Goal: Task Accomplishment & Management: Complete application form

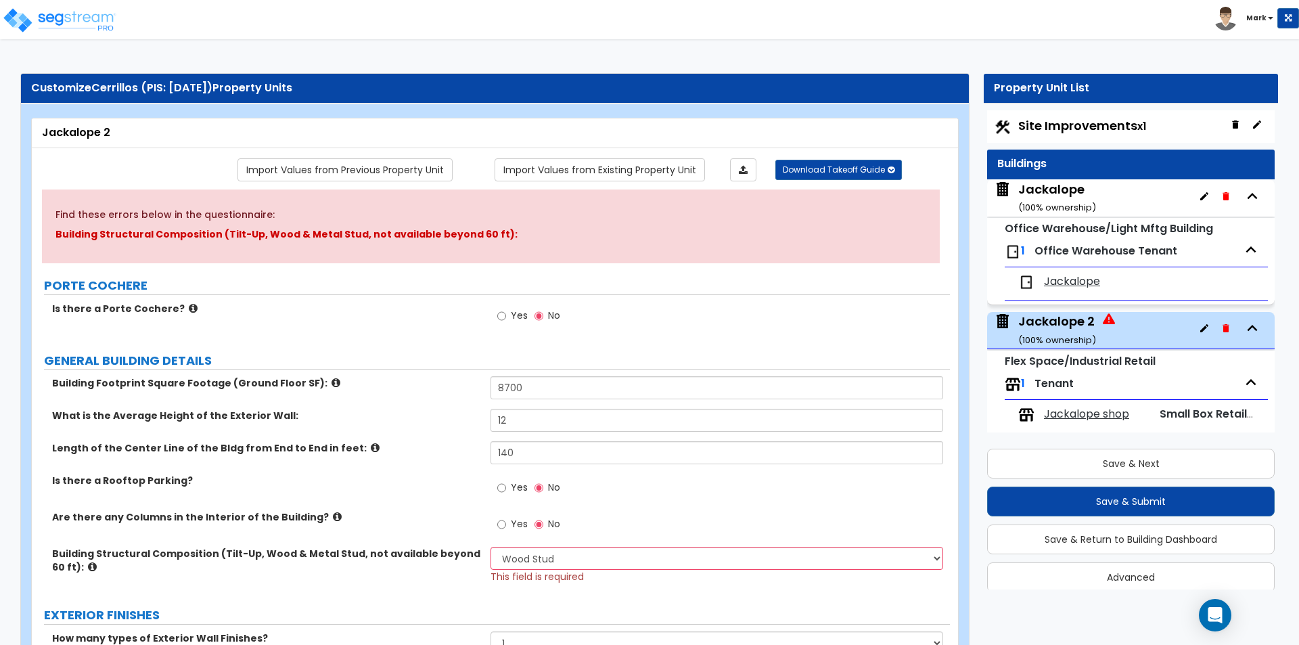
select select "7"
select select "1"
select select "6"
select select "1"
select select "2"
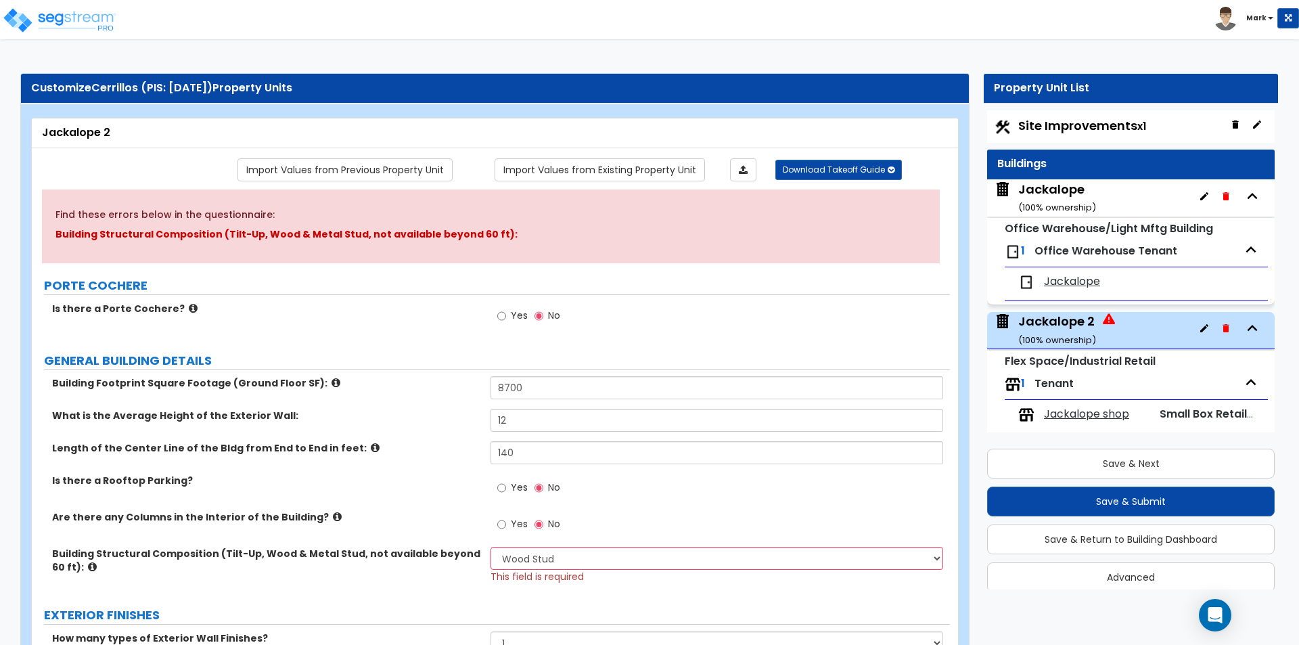
select select "5"
select select "1"
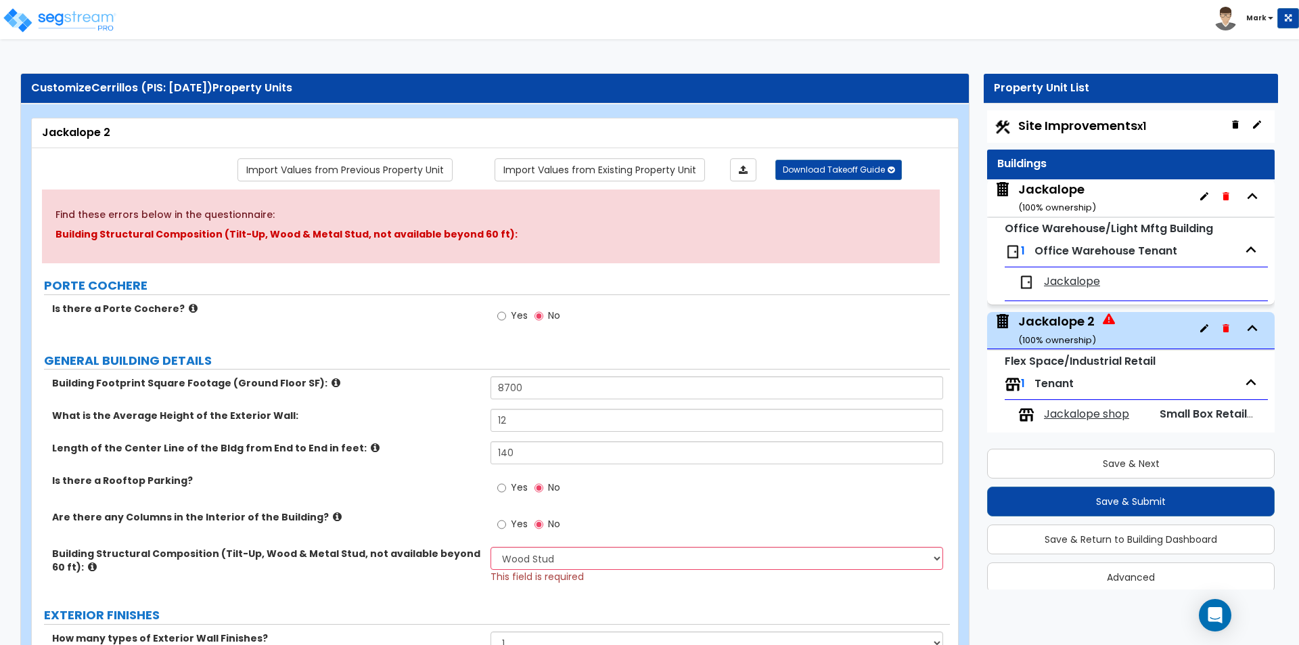
select select "2"
select select "3"
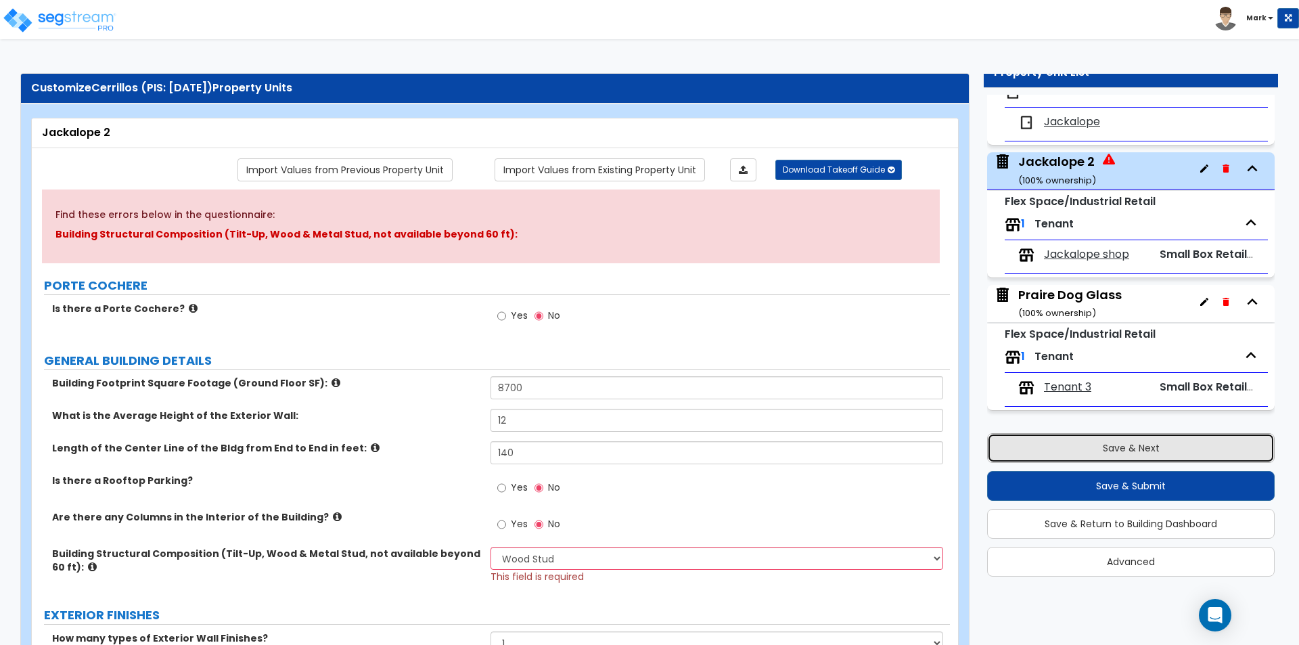
click at [1094, 440] on button "Save & Next" at bounding box center [1131, 448] width 288 height 30
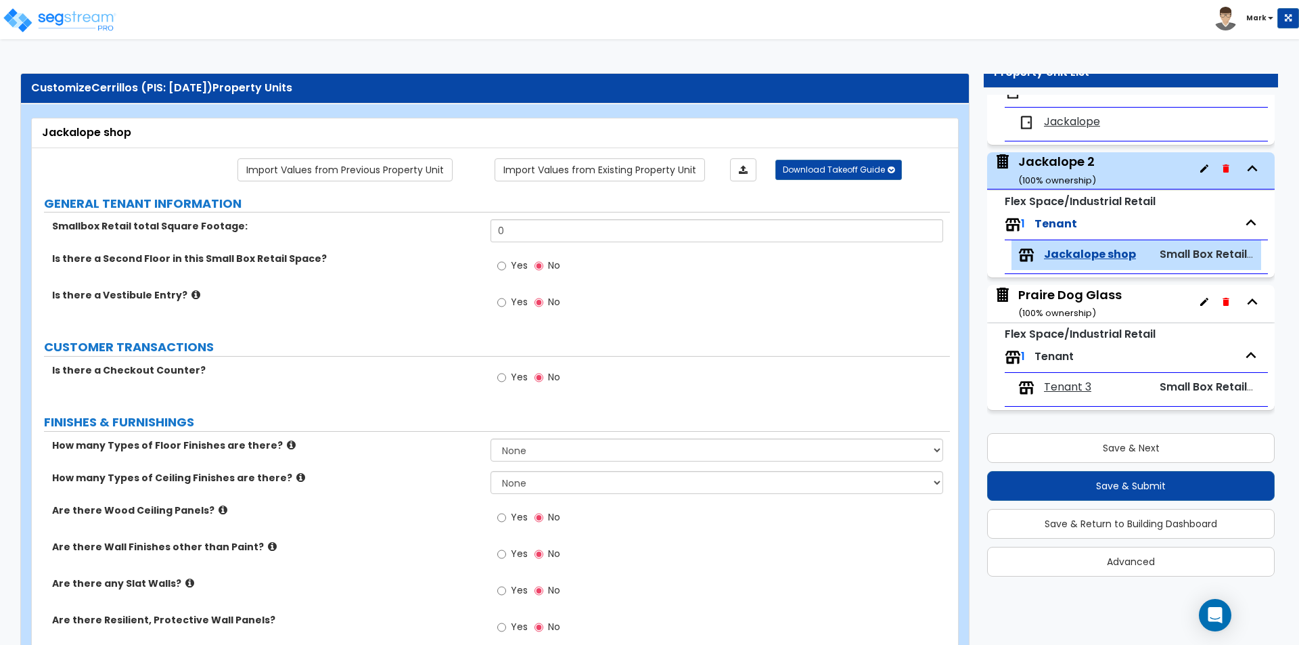
click at [1086, 160] on div "Jackalope 2 ( 100 % ownership)" at bounding box center [1057, 170] width 78 height 35
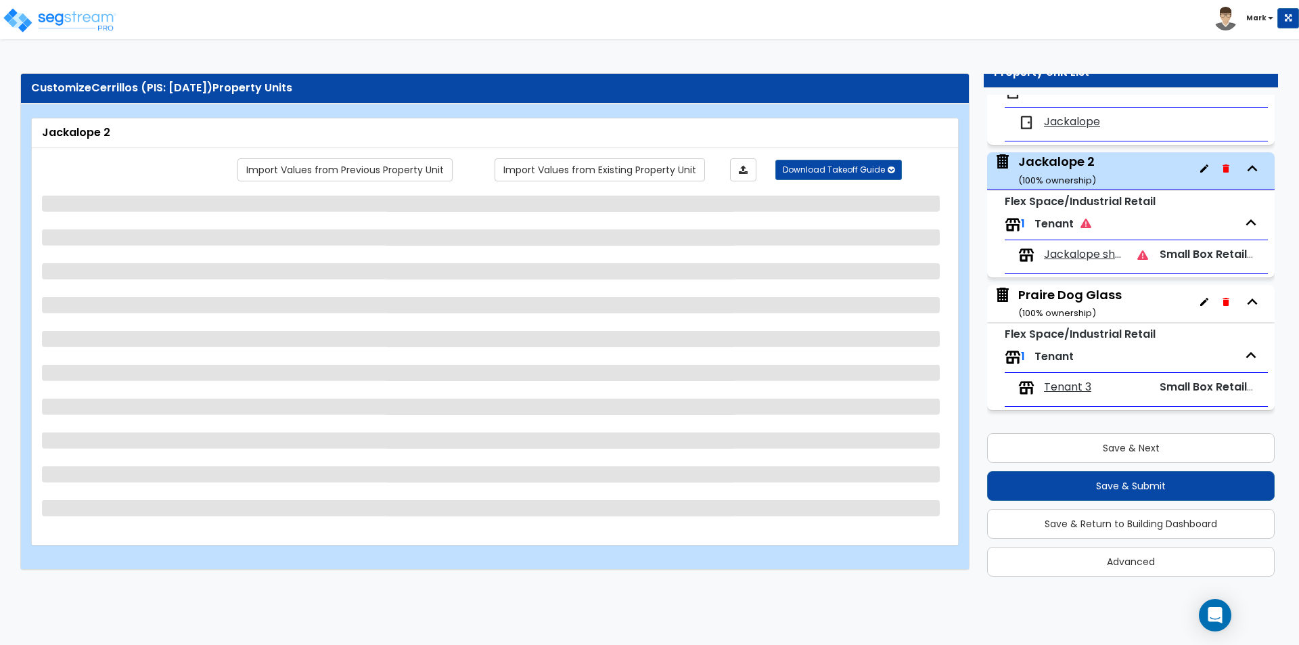
select select "7"
select select "1"
select select "6"
select select "1"
select select "2"
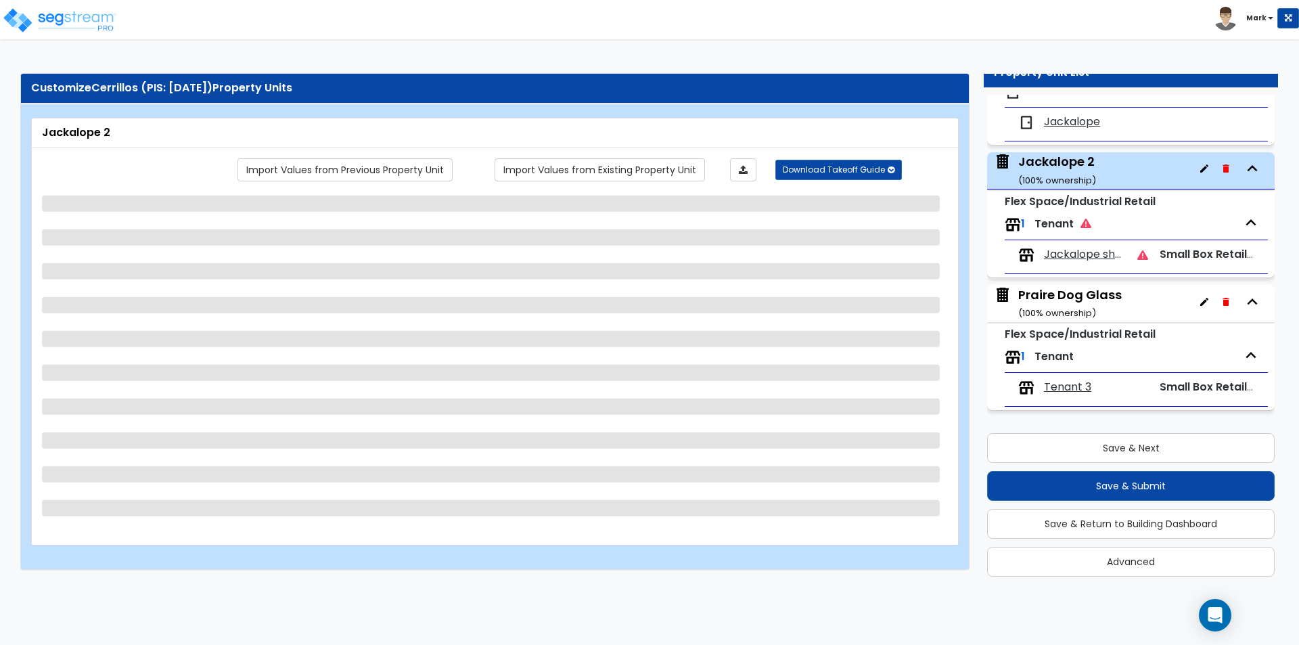
select select "5"
select select "1"
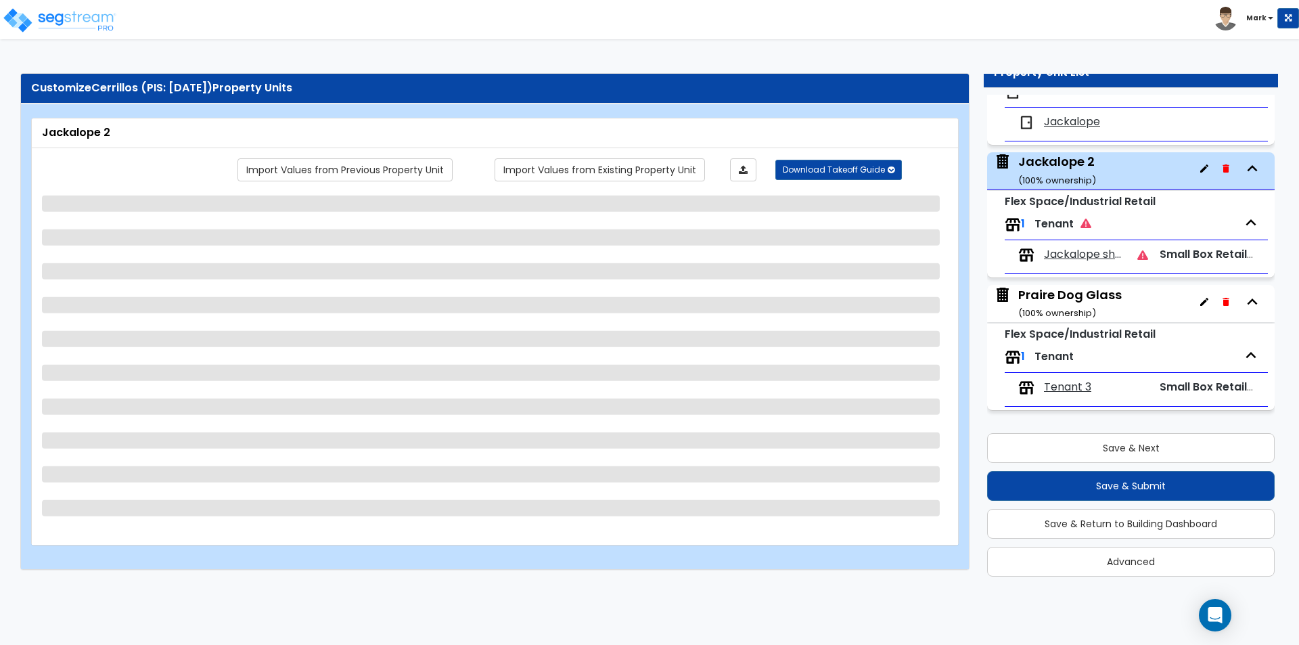
select select "2"
select select "3"
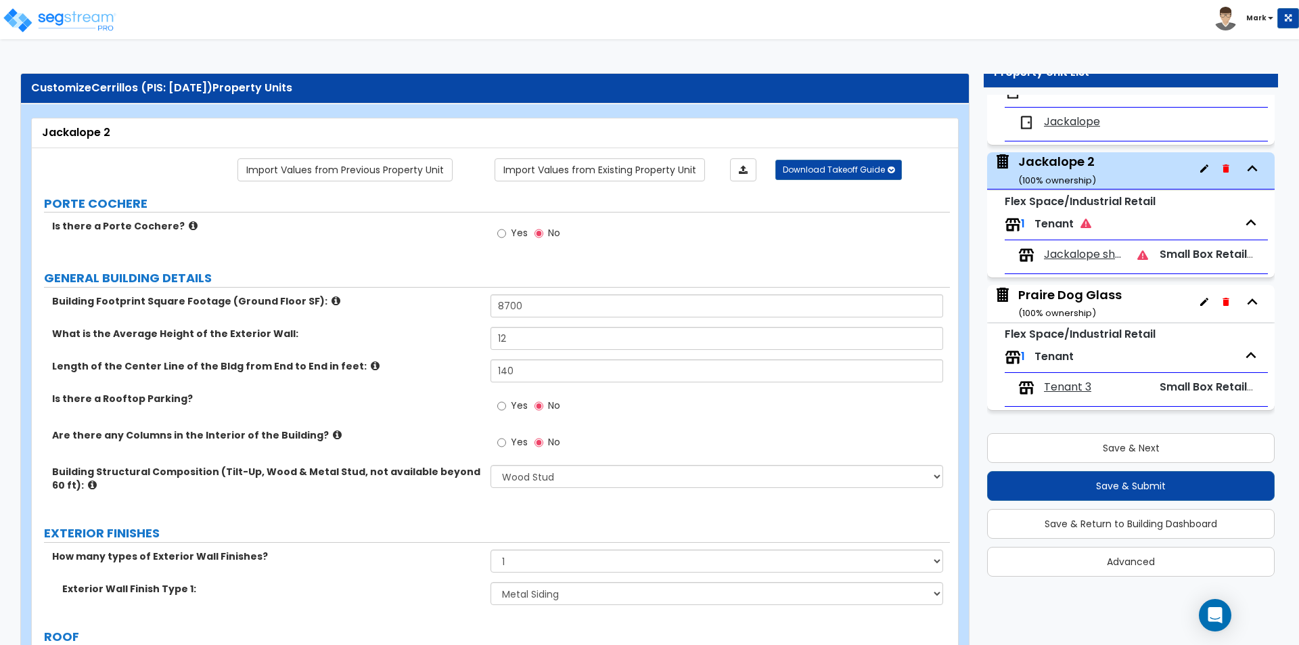
click at [1062, 253] on span "Jackalope shop" at bounding box center [1085, 255] width 83 height 16
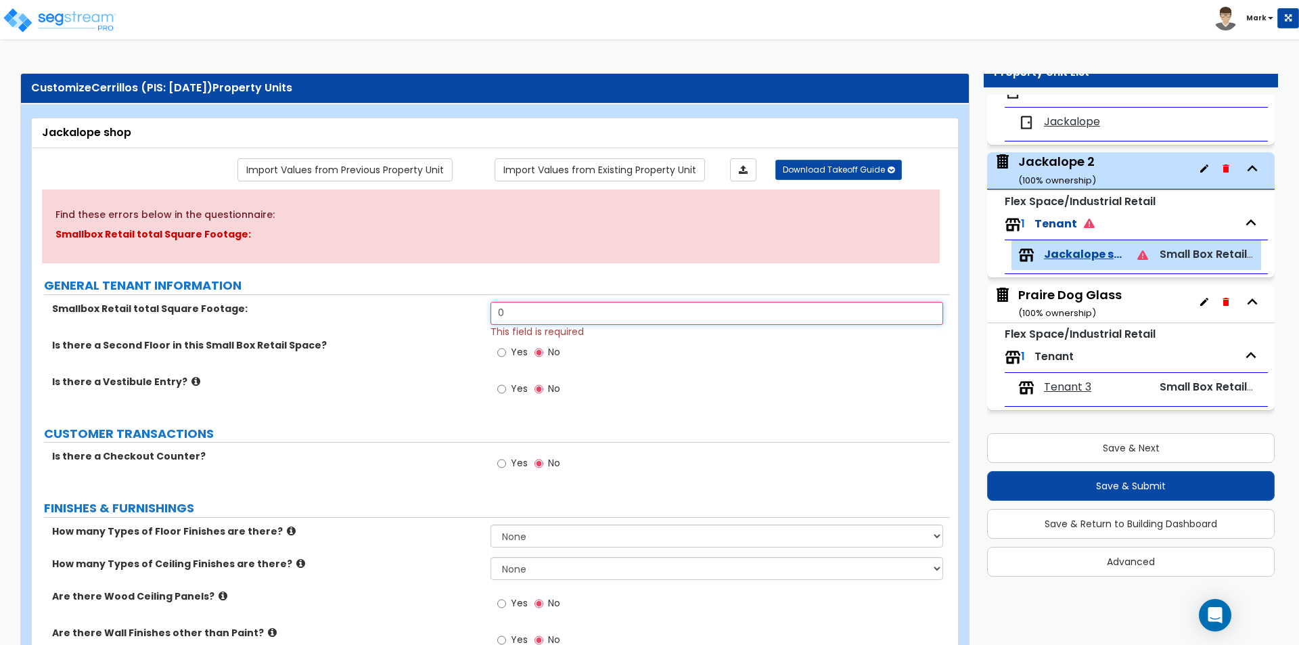
click at [544, 315] on input "0" at bounding box center [717, 313] width 452 height 23
type input "8,700"
click at [356, 363] on div "Is there a Second Floor in this Small Box Retail Space? Yes No" at bounding box center [491, 356] width 918 height 37
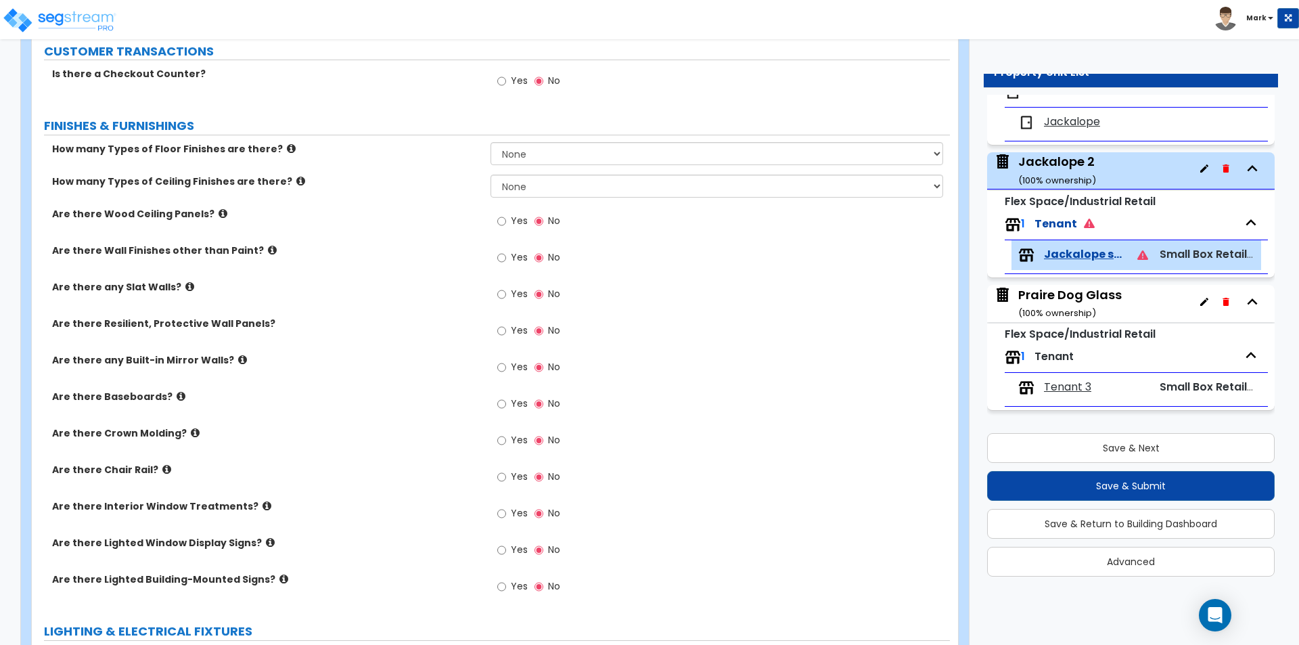
scroll to position [406, 0]
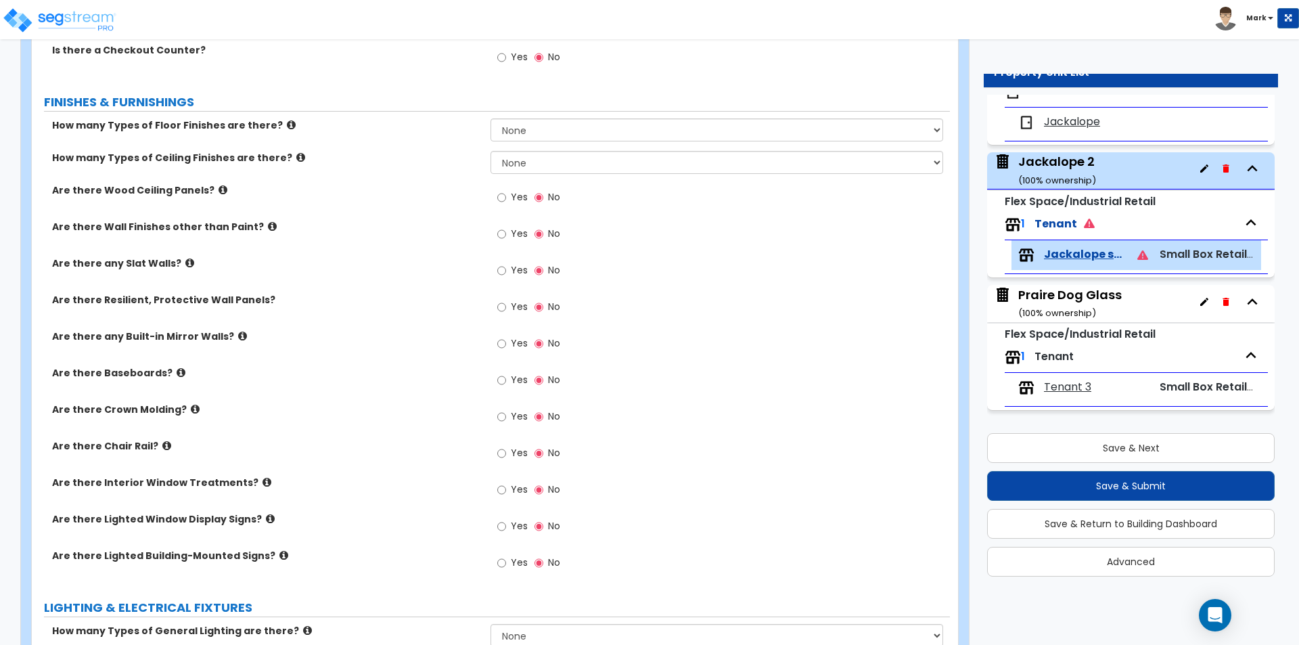
click at [1069, 293] on div "Praire Dog Glass ( 100 % ownership)" at bounding box center [1070, 303] width 104 height 35
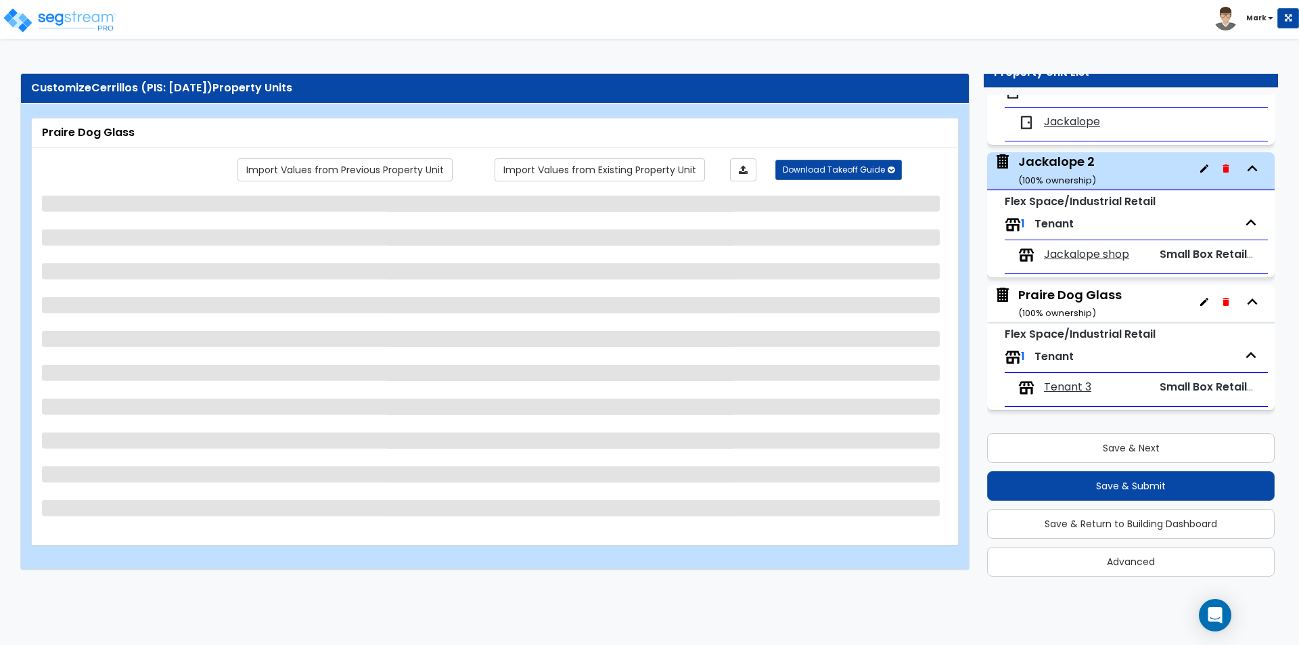
scroll to position [0, 0]
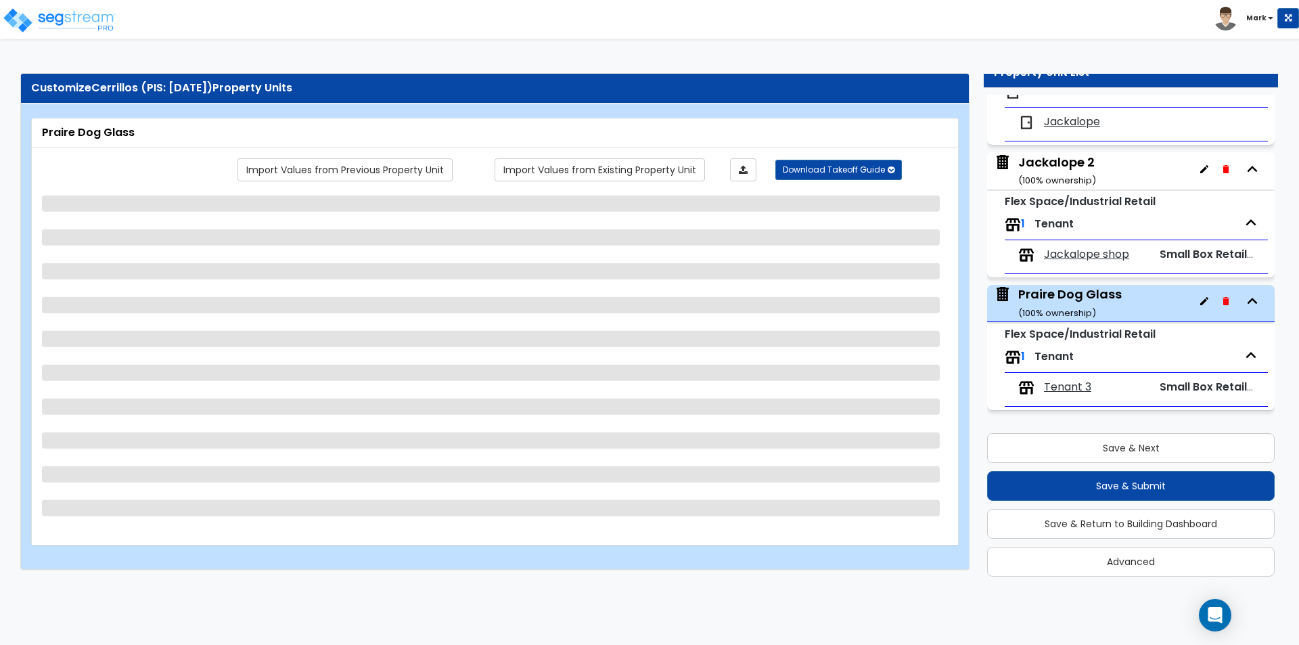
select select "7"
select select "2"
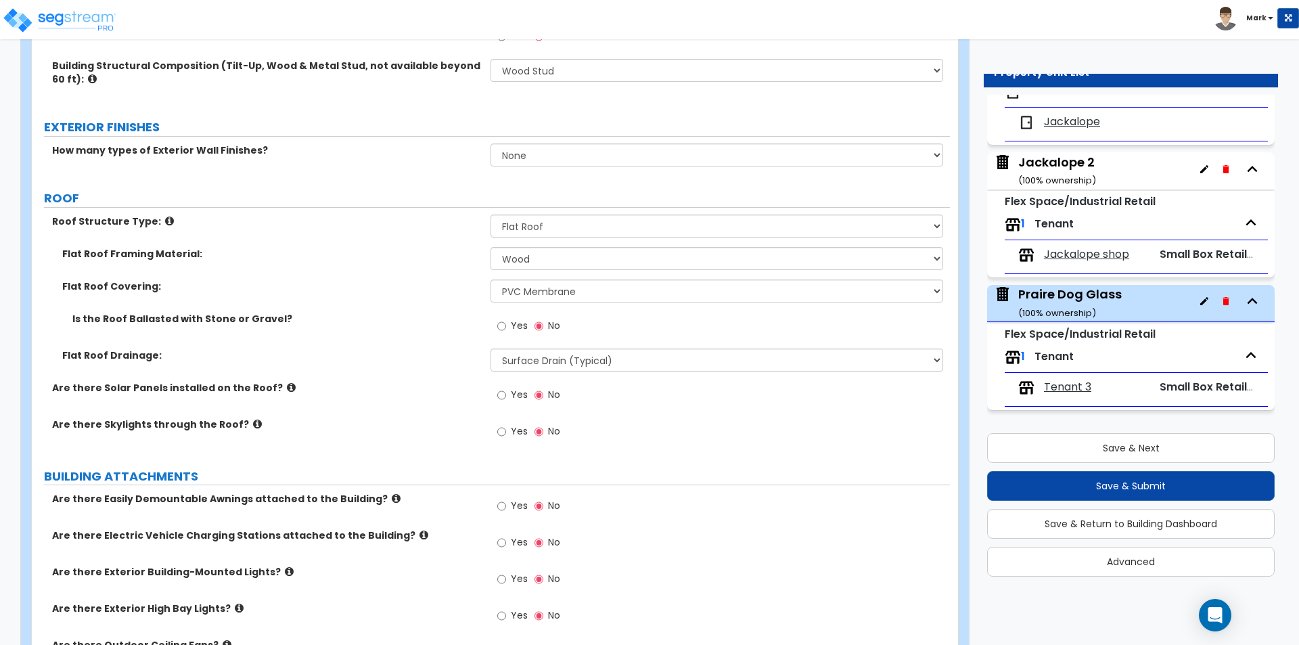
scroll to position [474, 0]
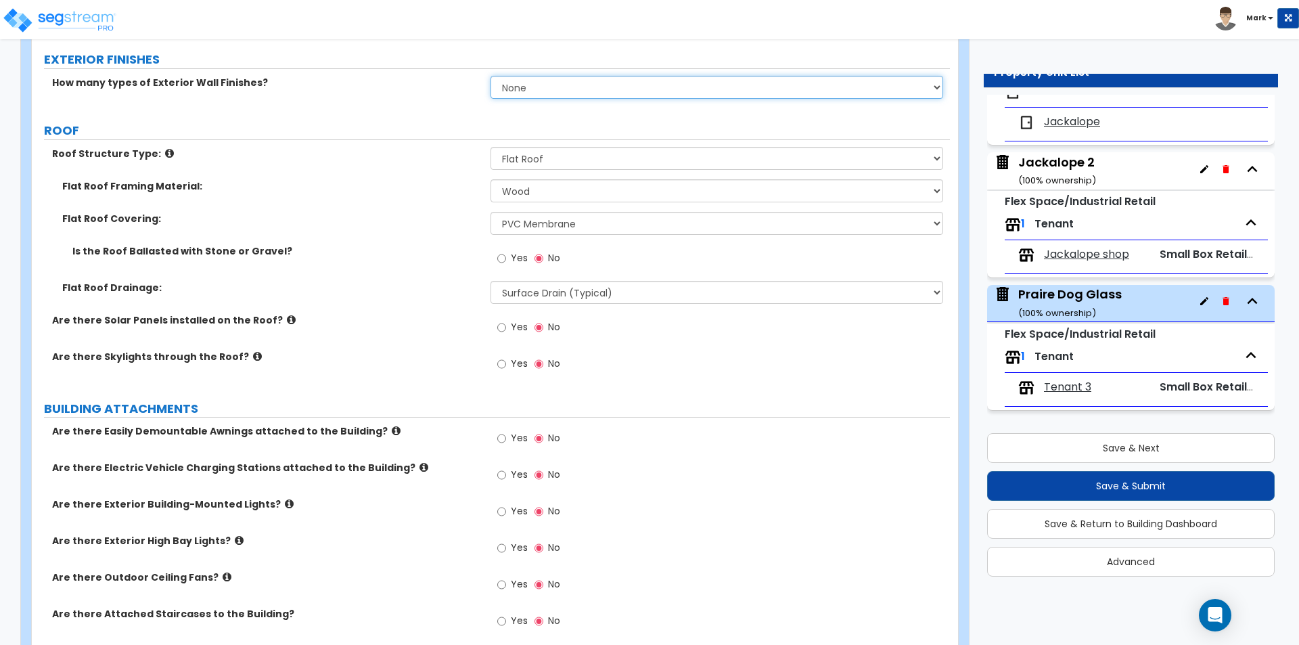
click at [511, 90] on select "None 1 2 3" at bounding box center [717, 87] width 452 height 23
select select "1"
click at [491, 76] on select "None 1 2 3" at bounding box center [717, 87] width 452 height 23
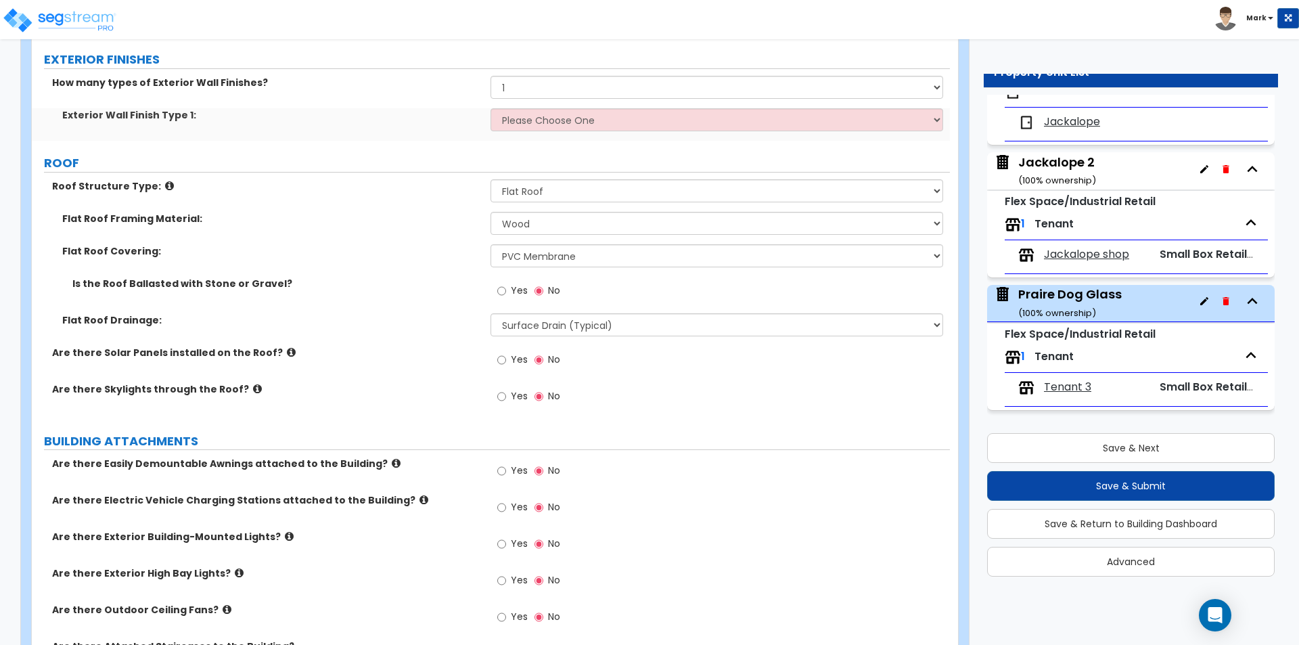
click at [562, 107] on div "How many types of Exterior Wall Finishes? None 1 2 3" at bounding box center [491, 92] width 918 height 32
click at [560, 118] on select "Please Choose One No Finish/Shared Wall No Wall Brick Veneer Stone Veneer Wood …" at bounding box center [717, 119] width 452 height 23
select select "7"
click at [491, 108] on select "Please Choose One No Finish/Shared Wall No Wall Brick Veneer Stone Veneer Wood …" at bounding box center [717, 119] width 452 height 23
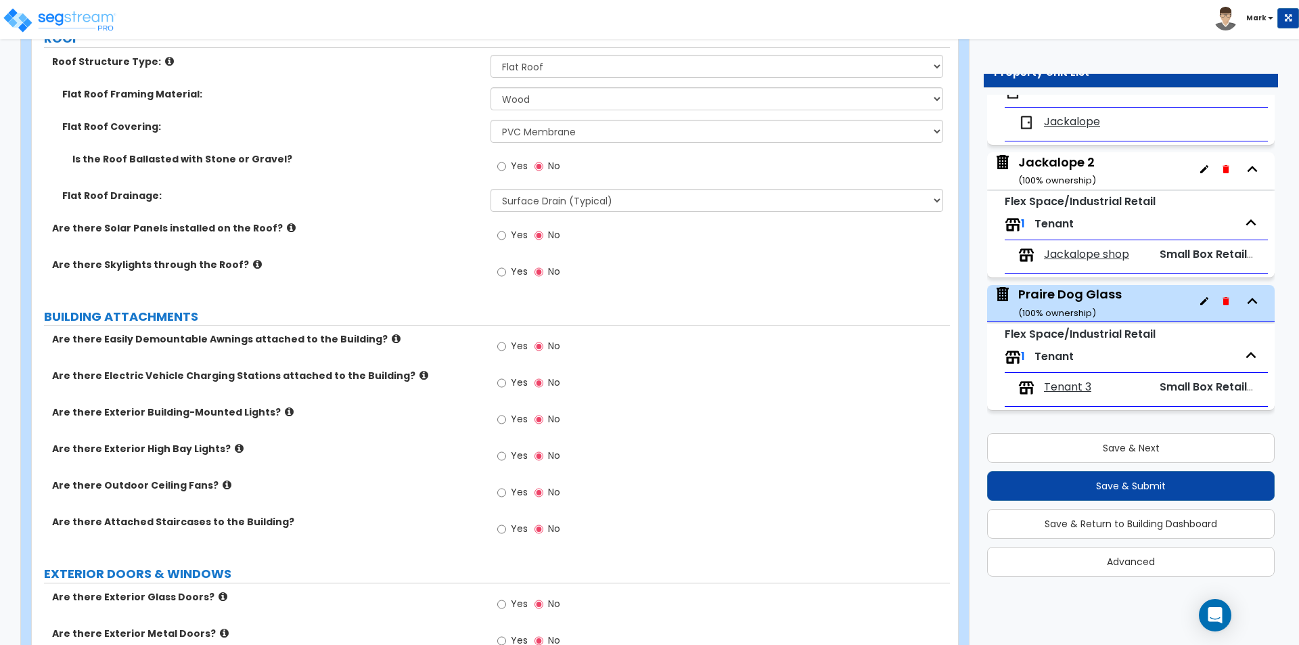
scroll to position [677, 0]
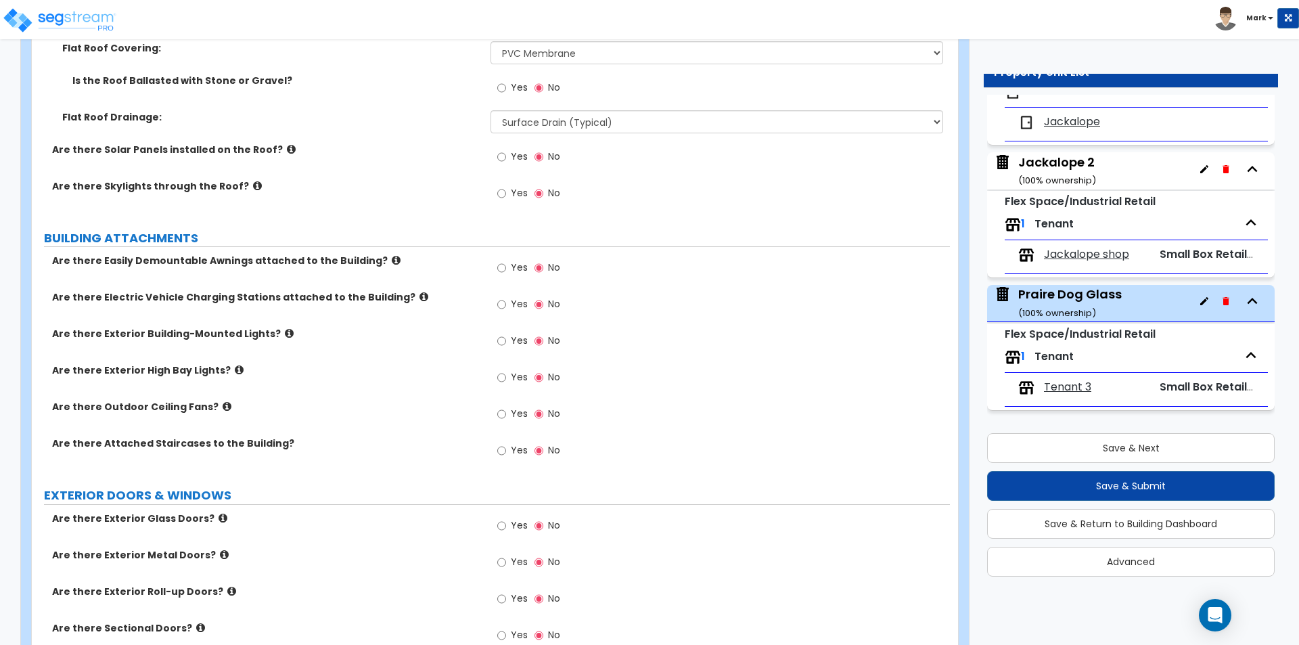
click at [285, 329] on icon at bounding box center [289, 333] width 9 height 10
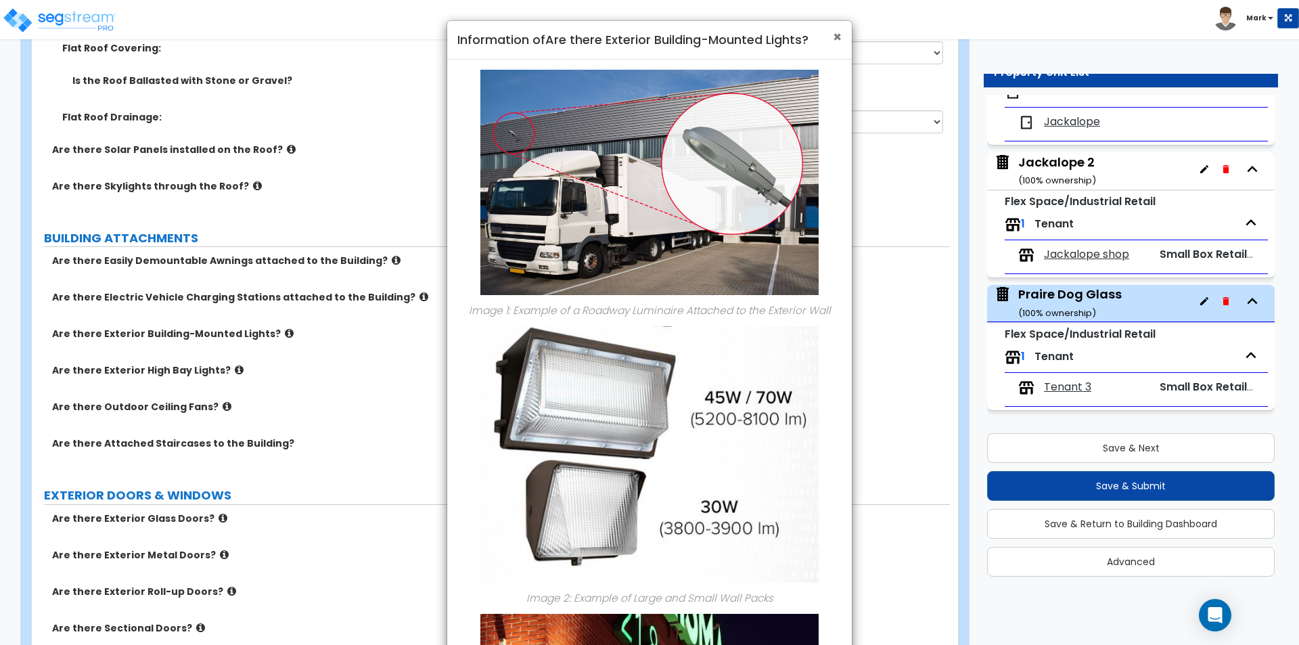
click at [839, 37] on span "×" at bounding box center [837, 37] width 9 height 20
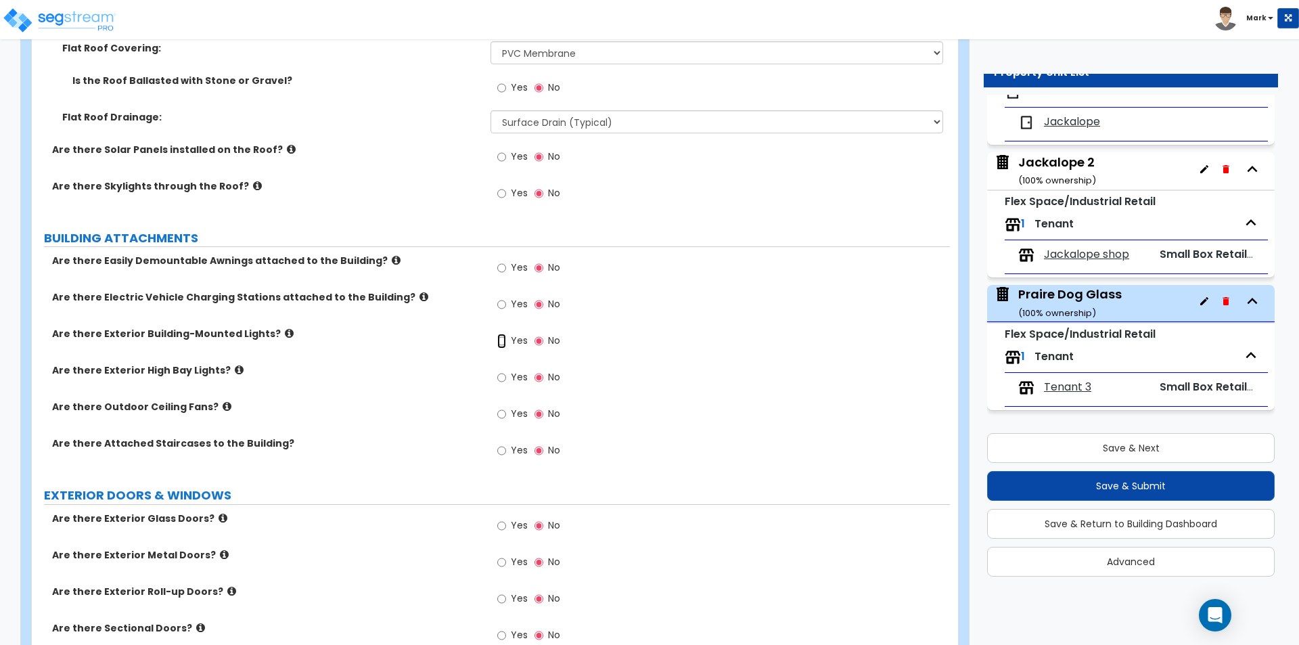
click at [504, 344] on input "Yes" at bounding box center [501, 341] width 9 height 15
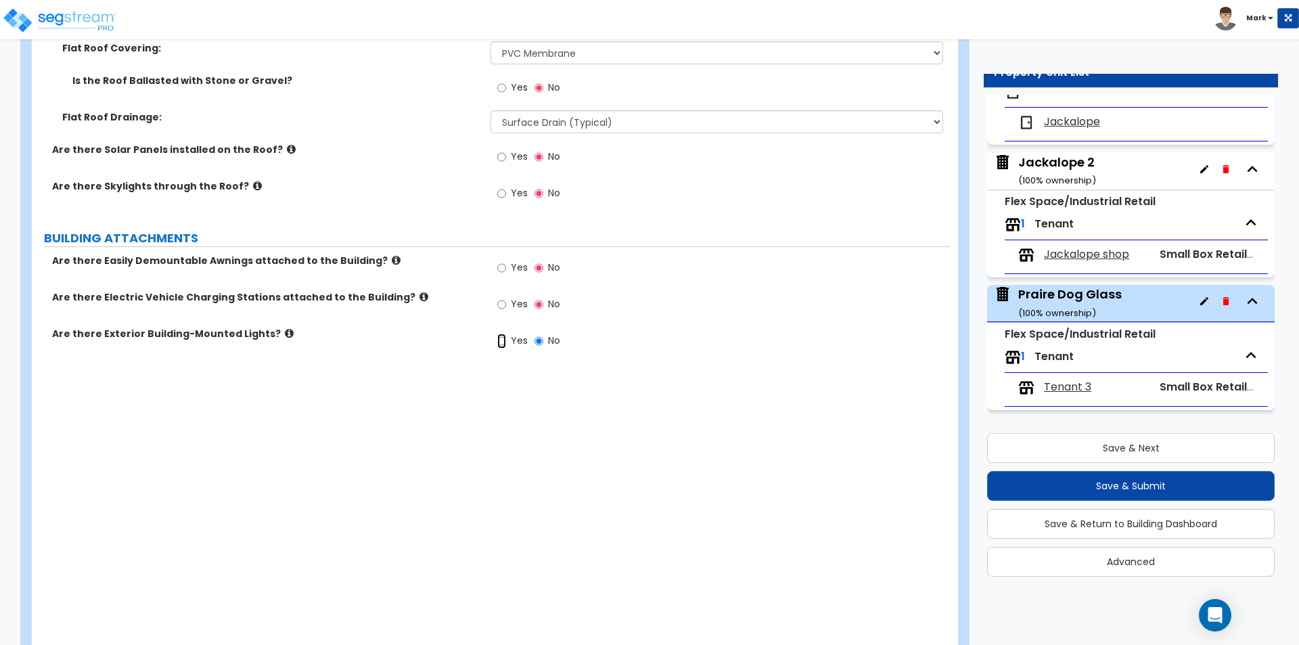
radio input "true"
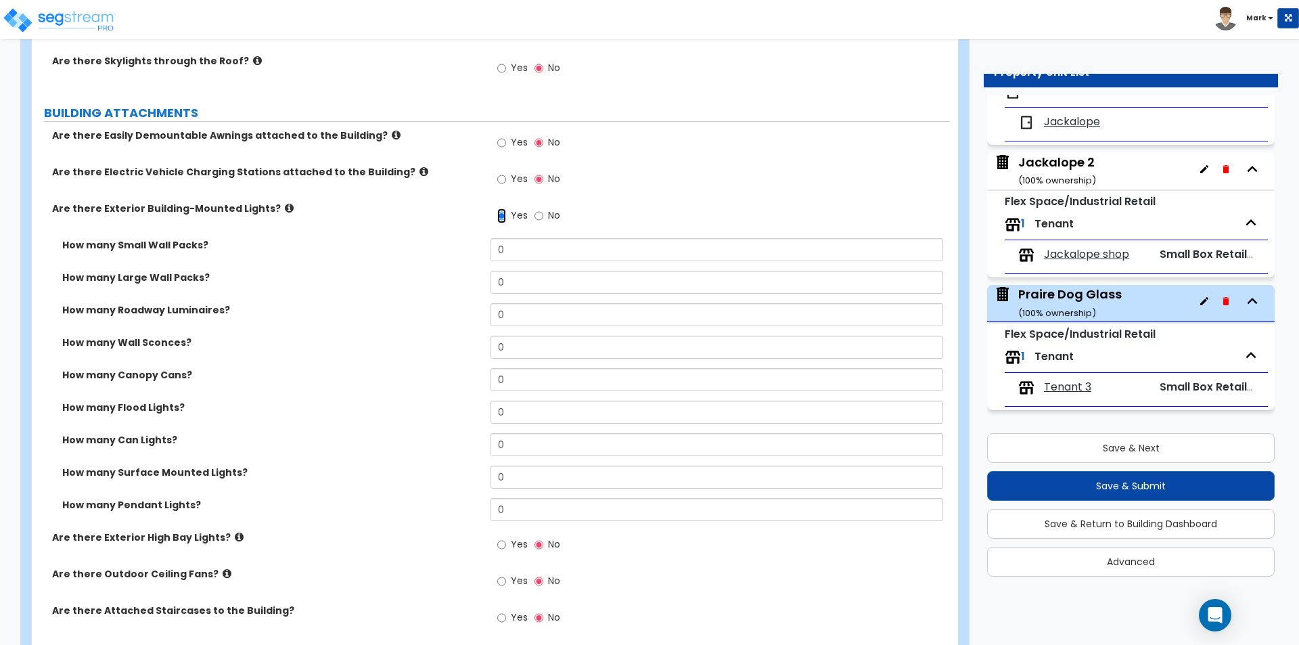
scroll to position [812, 0]
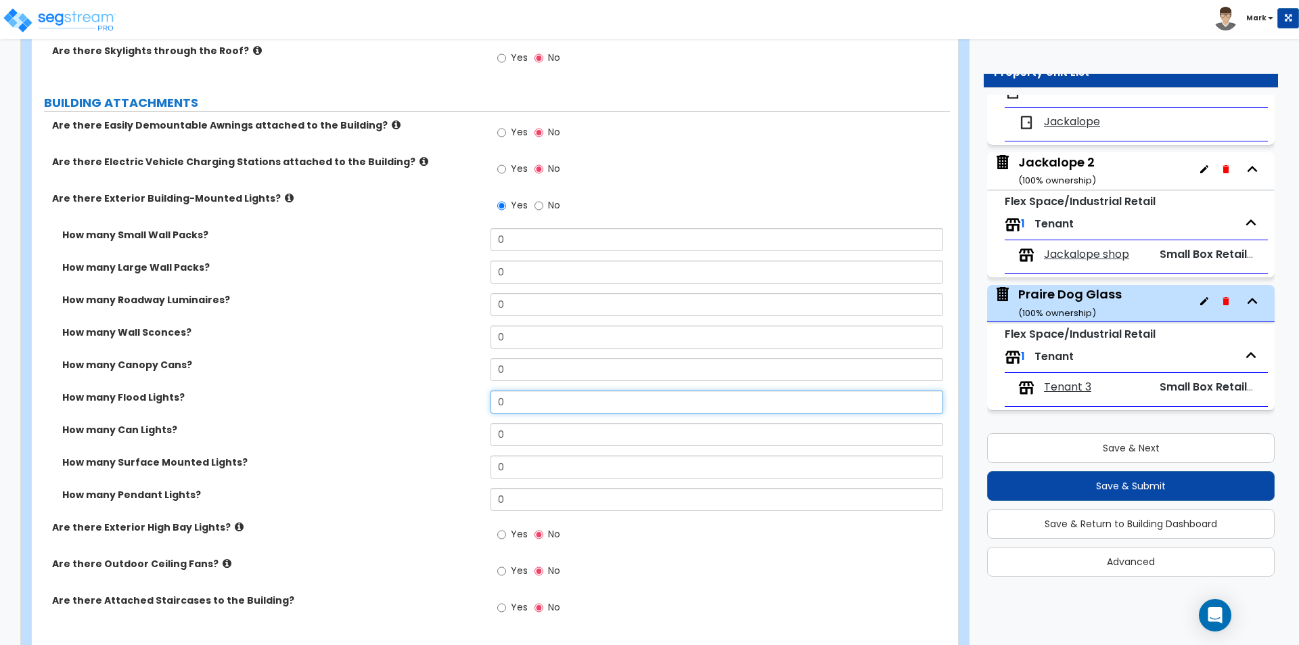
click at [522, 401] on input "0" at bounding box center [717, 401] width 452 height 23
type input "6"
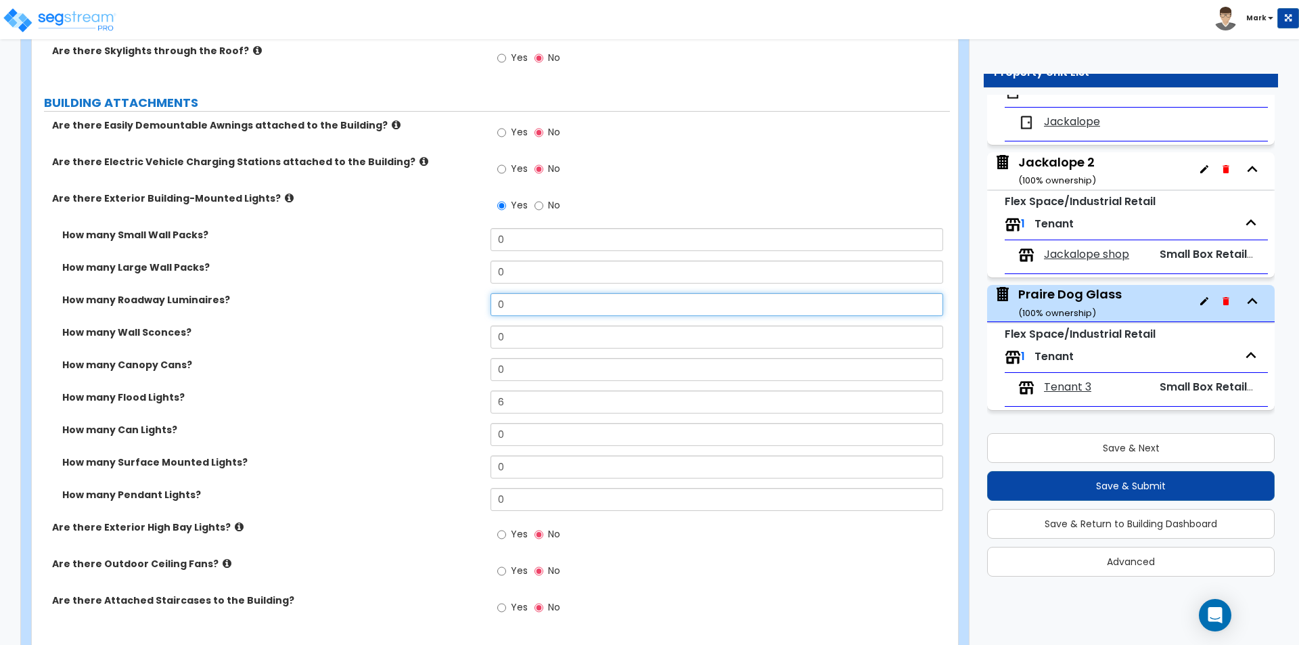
click at [539, 307] on input "0" at bounding box center [717, 304] width 452 height 23
type input "2"
click at [397, 342] on div "How many Wall Sconces? 0" at bounding box center [491, 342] width 918 height 32
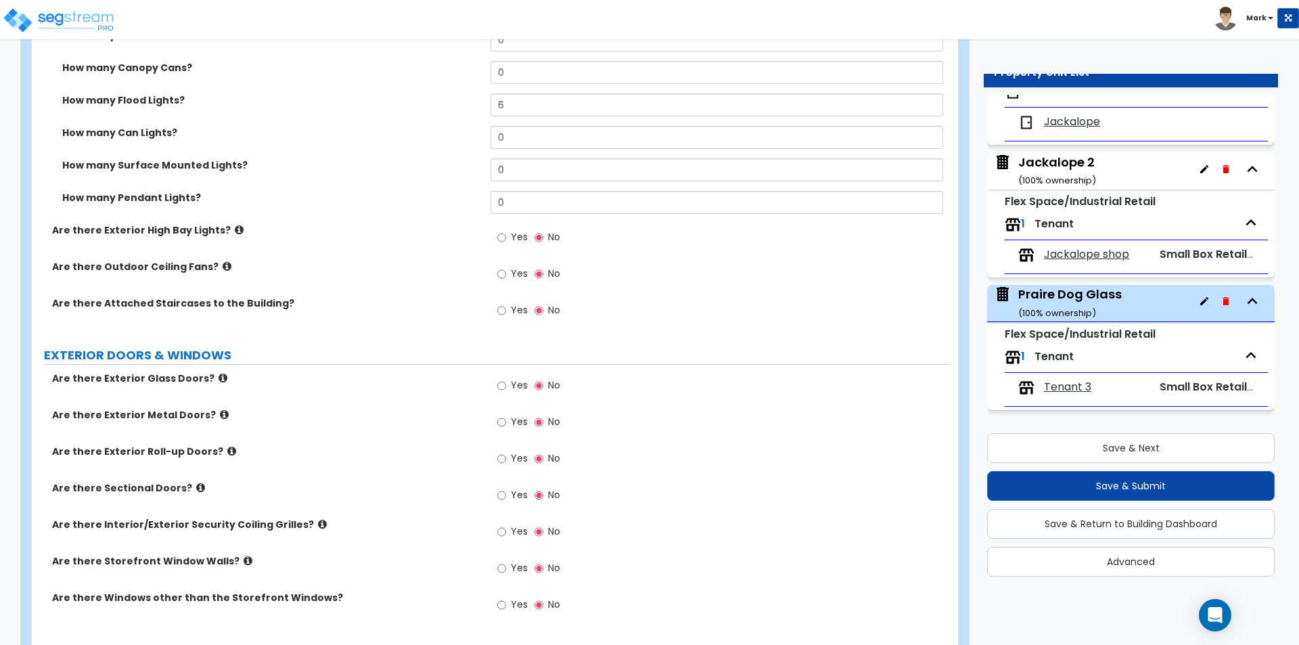
scroll to position [1409, 0]
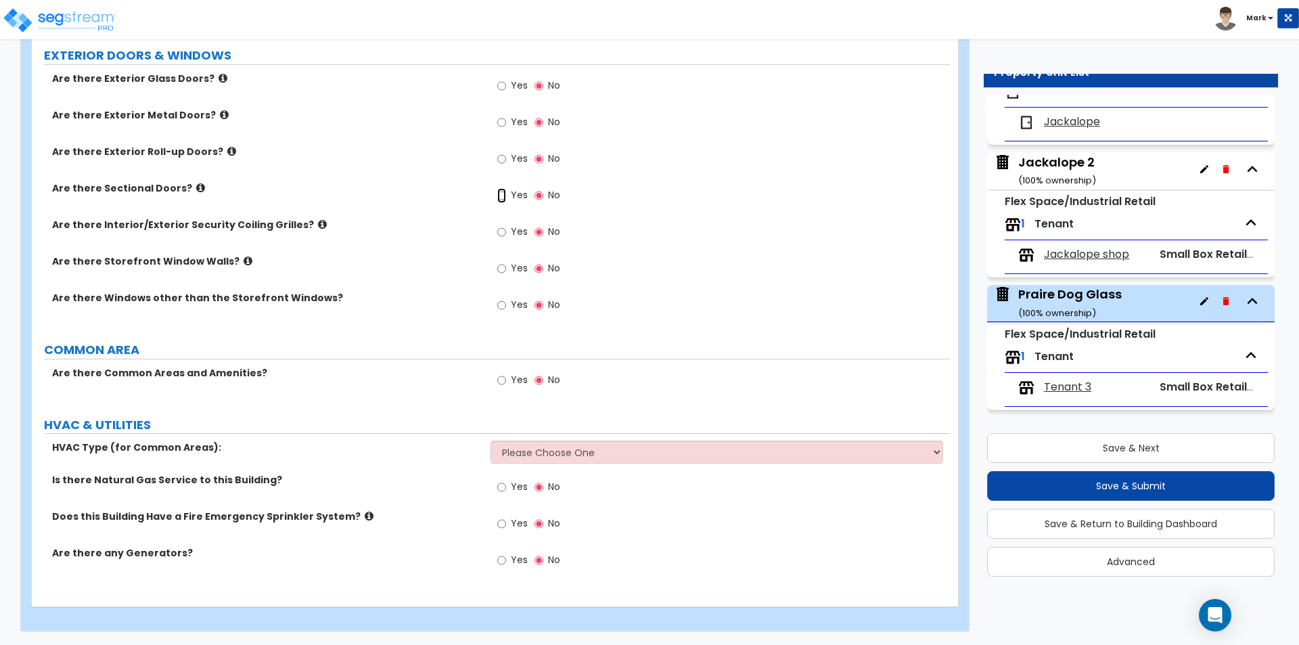
click at [503, 195] on input "Yes" at bounding box center [501, 195] width 9 height 15
radio input "true"
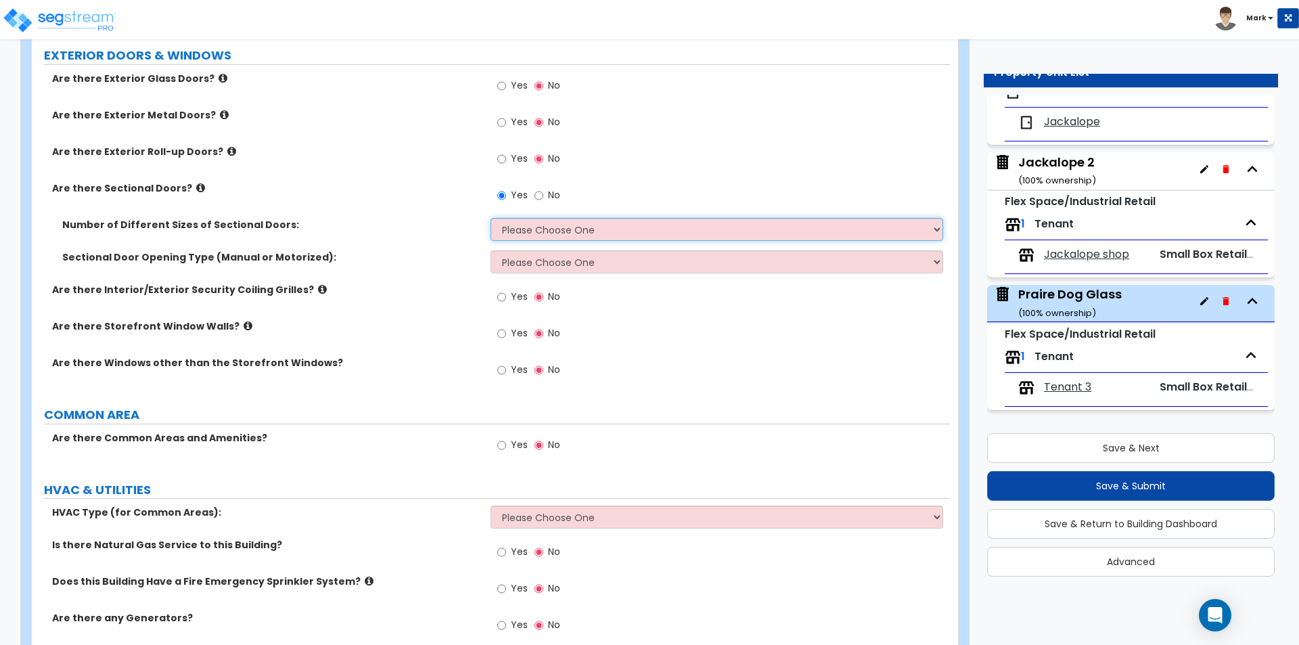
click at [575, 232] on select "Please Choose One 1 2 3" at bounding box center [717, 229] width 452 height 23
select select "1"
click at [491, 218] on select "Please Choose One 1 2 3" at bounding box center [717, 229] width 452 height 23
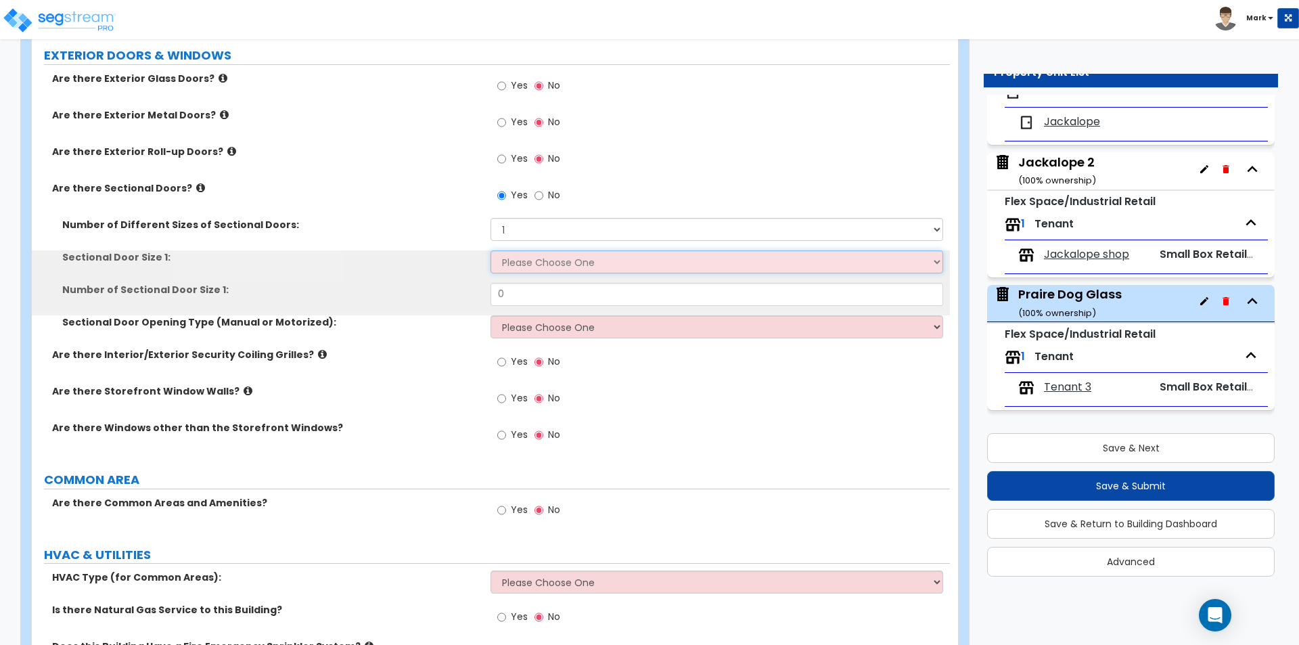
click at [567, 268] on select "Please Choose One 8' x 8' 10' x 10' 12' x 12' 20' x 14'" at bounding box center [717, 261] width 452 height 23
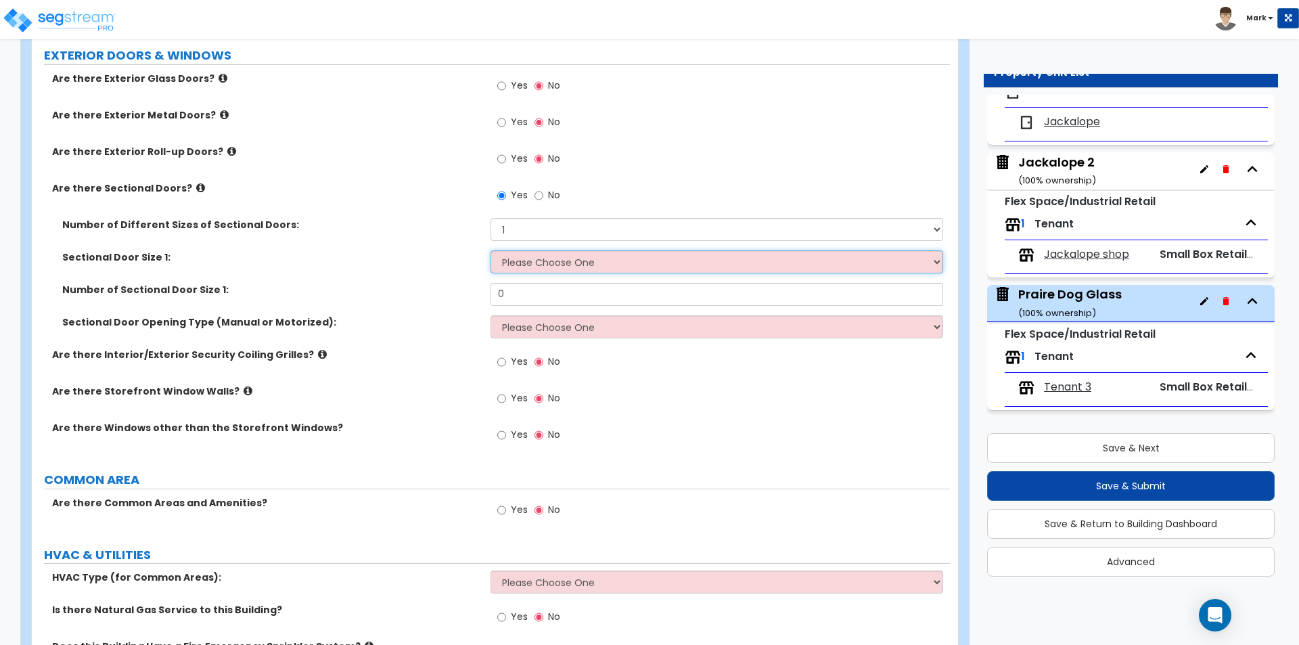
select select "1"
click at [491, 250] on select "Please Choose One 8' x 8' 10' x 10' 12' x 12' 20' x 14'" at bounding box center [717, 261] width 452 height 23
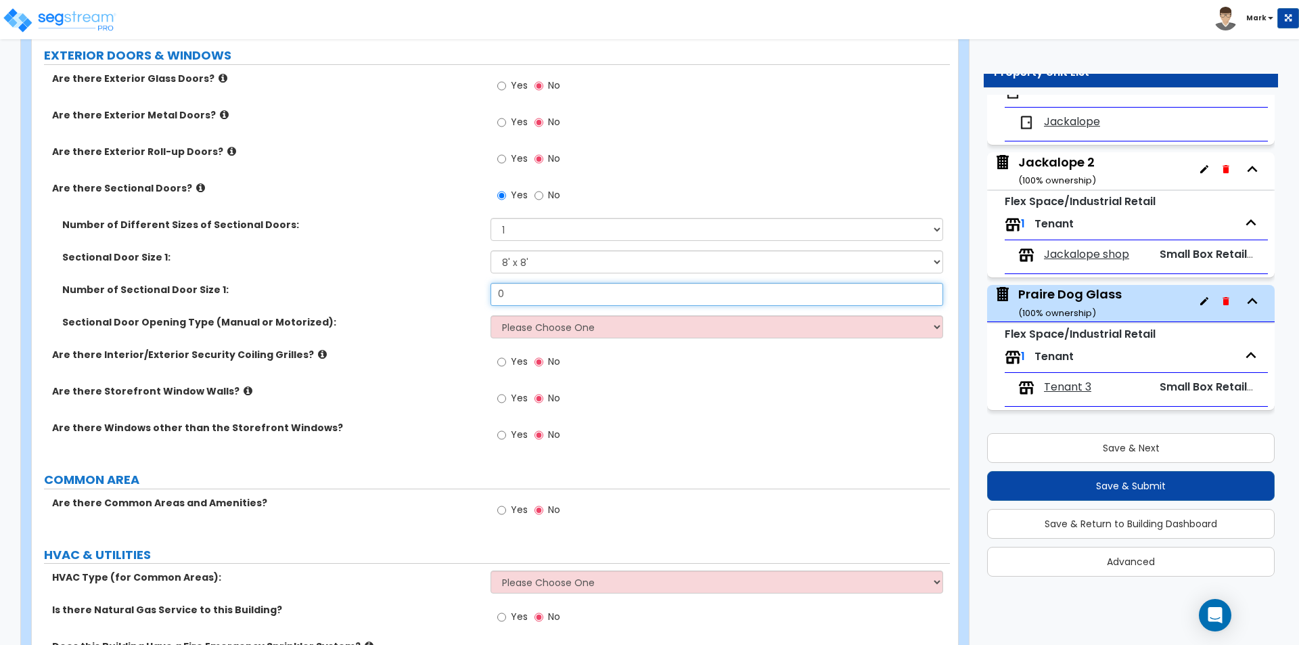
click at [579, 297] on input "0" at bounding box center [717, 294] width 452 height 23
type input "1"
click at [430, 378] on div "Are there Interior/Exterior Security Coiling Grilles? Yes No" at bounding box center [491, 366] width 918 height 37
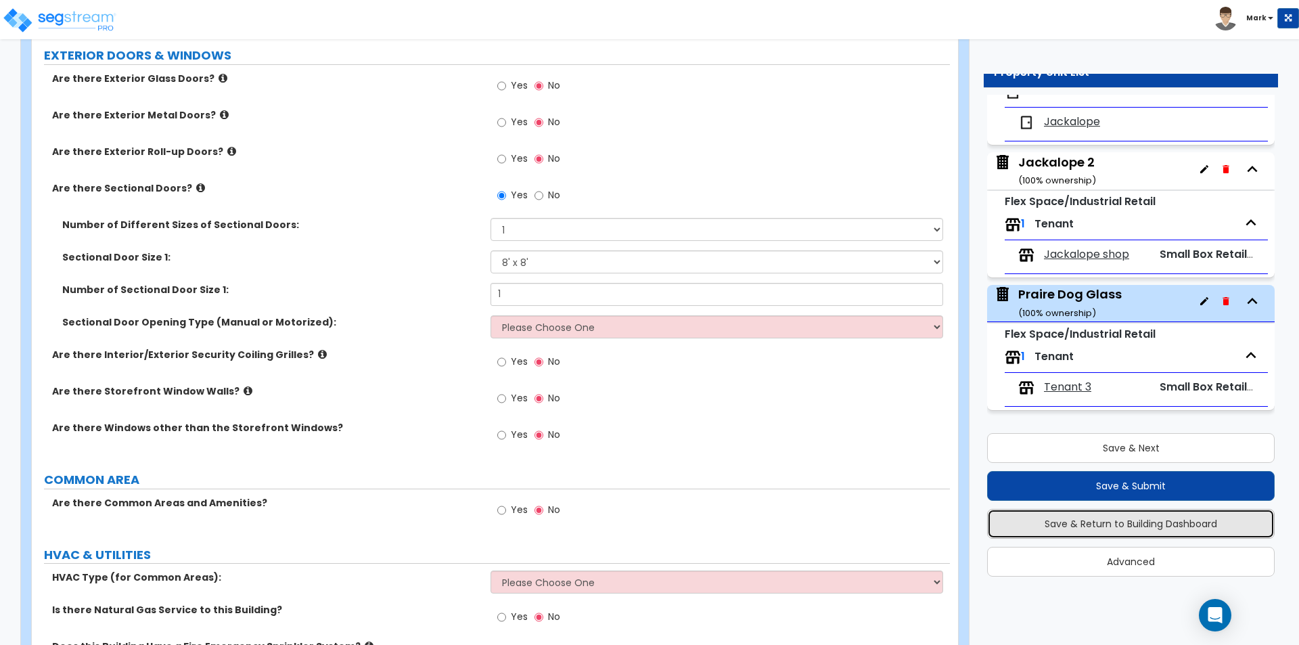
click at [1056, 529] on button "Save & Return to Building Dashboard" at bounding box center [1131, 524] width 288 height 30
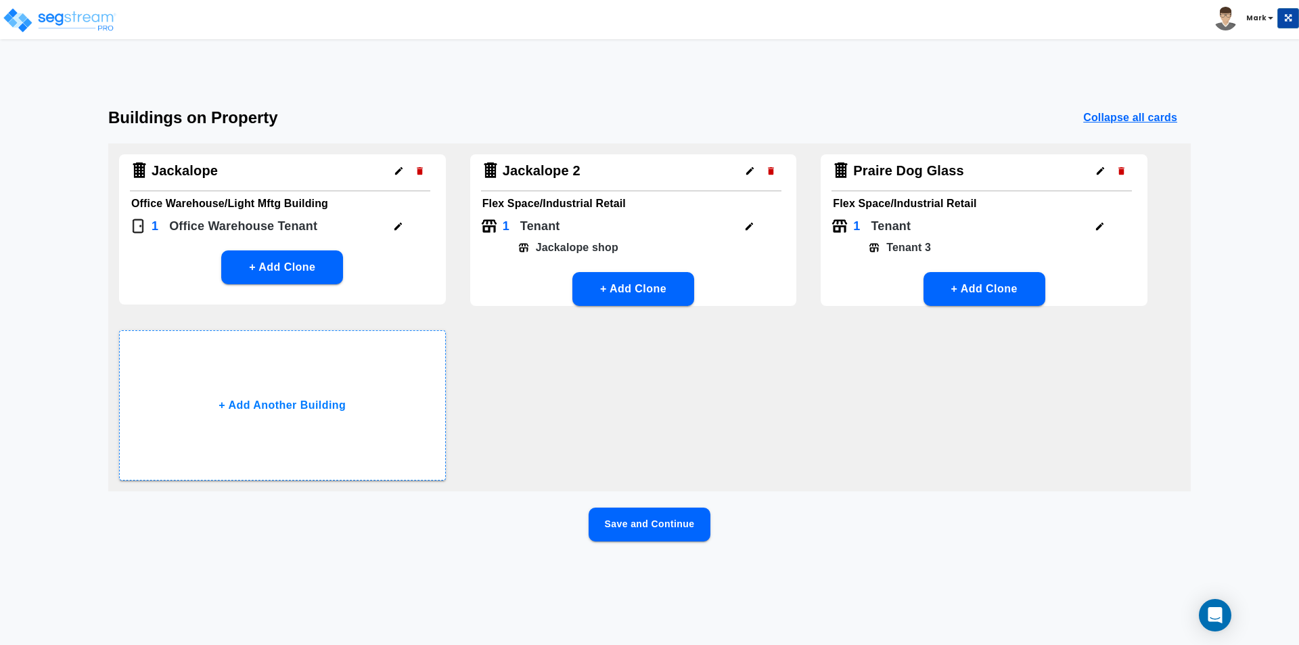
scroll to position [0, 0]
